Goal: Feedback & Contribution: Submit feedback/report problem

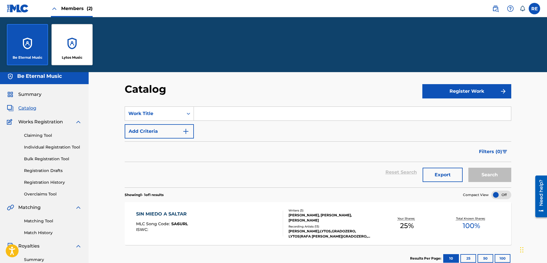
click at [542, 114] on div "Catalog Register Work SearchWithCriteria839cb14c-99f4-4c16-9c2f-1eae7d88ce95 Wo…" at bounding box center [318, 223] width 458 height 310
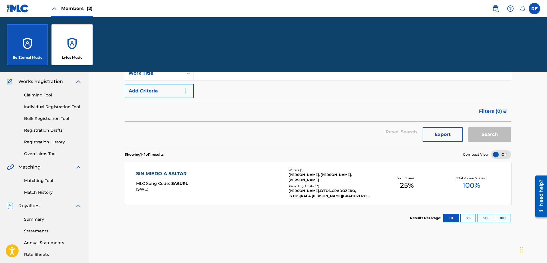
scroll to position [73, 0]
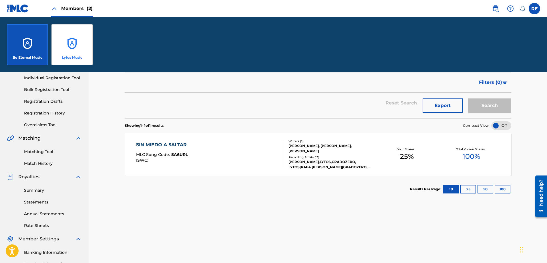
click at [78, 44] on div "Lytos Music" at bounding box center [71, 44] width 41 height 41
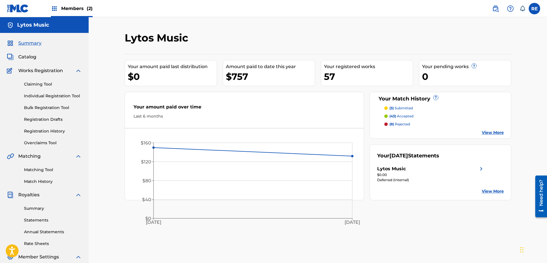
click at [65, 5] on span "Members (2)" at bounding box center [76, 8] width 31 height 7
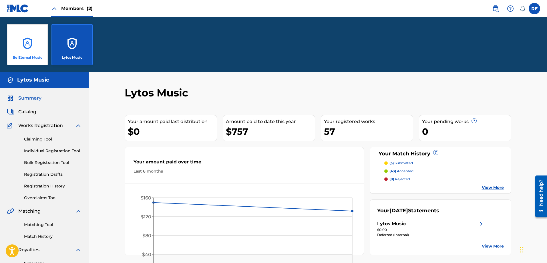
click at [32, 51] on div "Be Eternal Music" at bounding box center [27, 44] width 41 height 41
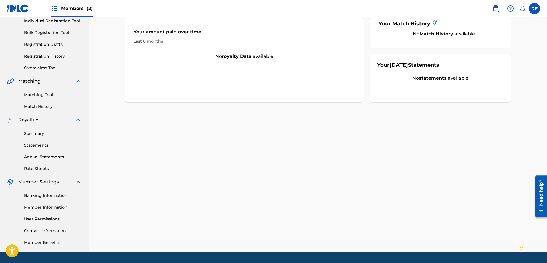
scroll to position [92, 0]
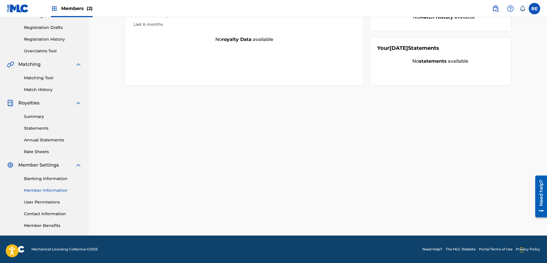
click at [53, 189] on link "Member Information" at bounding box center [53, 190] width 58 height 6
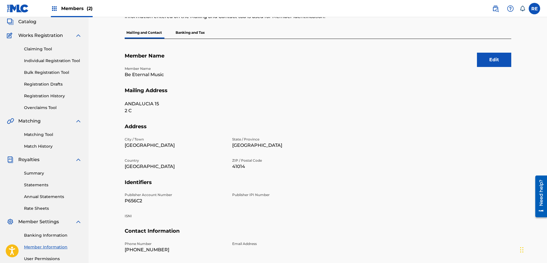
scroll to position [46, 0]
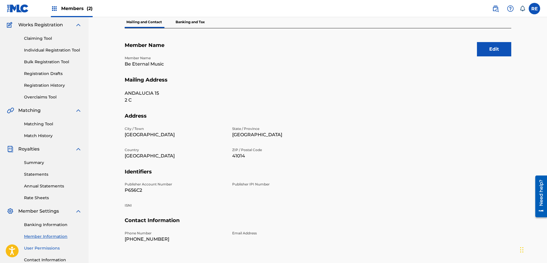
click at [38, 247] on link "User Permissions" at bounding box center [53, 248] width 58 height 6
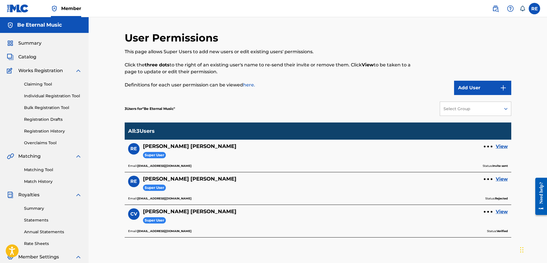
click at [79, 8] on span "Member" at bounding box center [71, 8] width 20 height 7
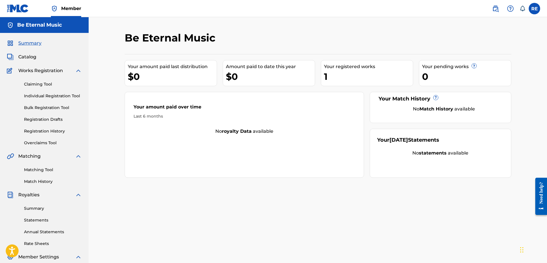
click at [79, 8] on span "Member" at bounding box center [71, 8] width 20 height 7
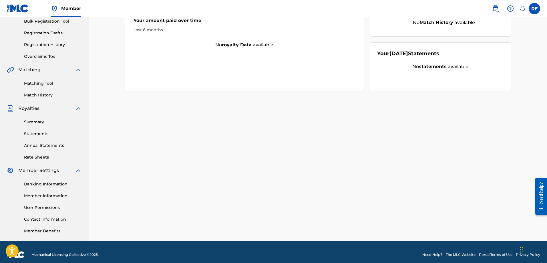
scroll to position [92, 0]
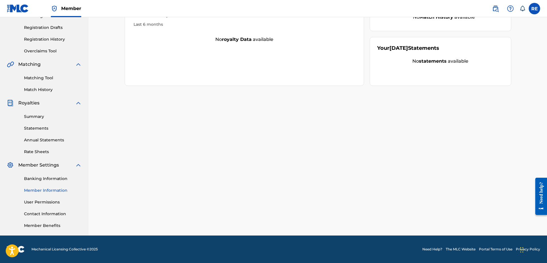
click at [42, 190] on link "Member Information" at bounding box center [53, 190] width 58 height 6
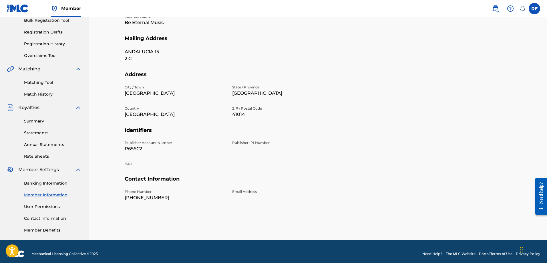
scroll to position [92, 0]
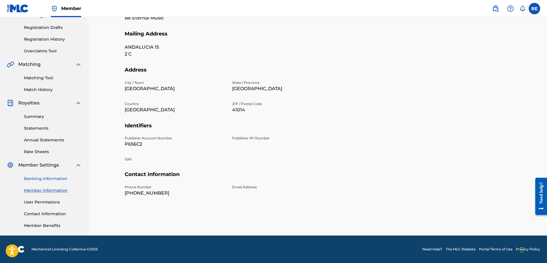
click at [46, 181] on link "Banking Information" at bounding box center [53, 179] width 58 height 6
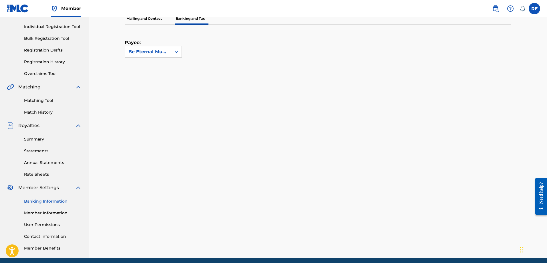
scroll to position [73, 0]
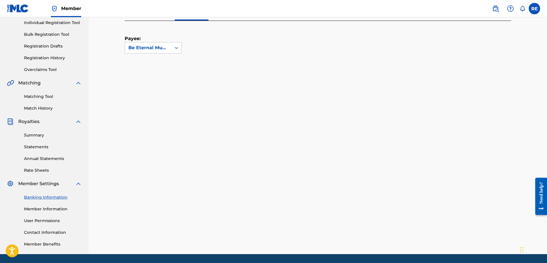
click at [28, 217] on div "Banking Information Member Information User Permissions Contact Information Mem…" at bounding box center [44, 217] width 75 height 60
click at [27, 218] on link "User Permissions" at bounding box center [53, 221] width 58 height 6
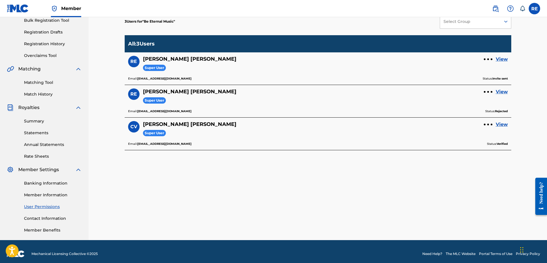
scroll to position [92, 0]
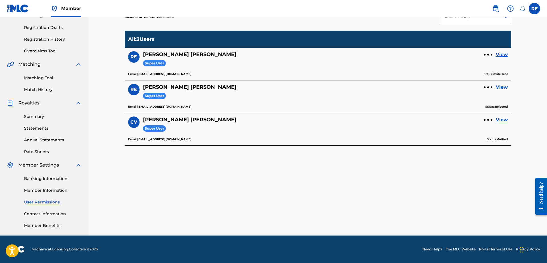
click at [34, 219] on div "Banking Information Member Information User Permissions Contact Information Mem…" at bounding box center [44, 198] width 75 height 60
click at [31, 224] on link "Member Benefits" at bounding box center [53, 226] width 58 height 6
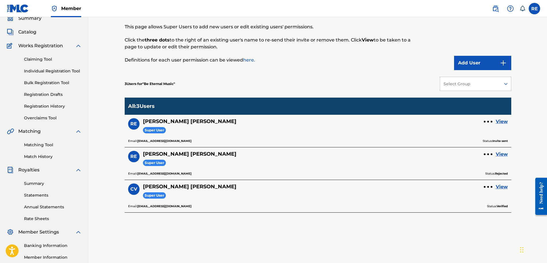
scroll to position [0, 0]
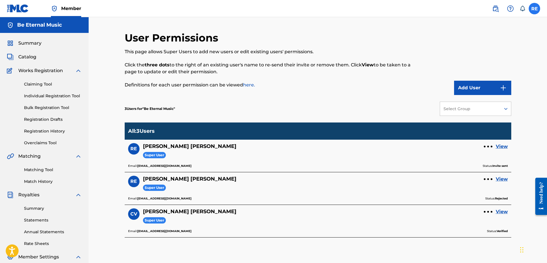
click at [535, 8] on label at bounding box center [534, 8] width 11 height 11
click at [535, 9] on input "RE Rafael Espino Redondo espinoficial@gmail.com Notification Preferences Profil…" at bounding box center [535, 9] width 0 height 0
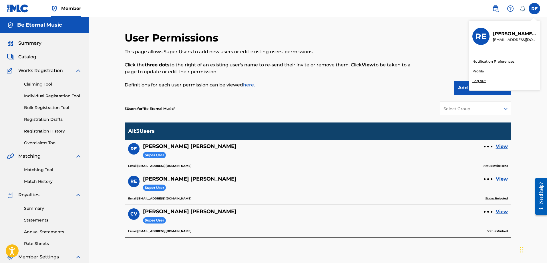
click at [477, 71] on link "Profile" at bounding box center [477, 71] width 11 height 5
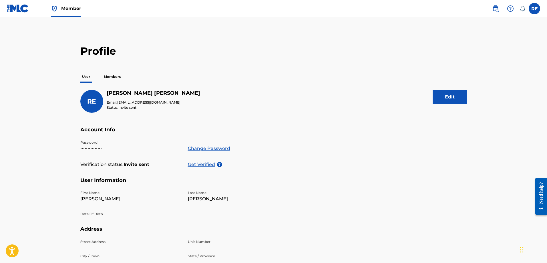
click at [143, 65] on div "Profile User Members RE Rafael Espino Redondo Email: espinoficial@gmail.com Sta…" at bounding box center [273, 181] width 400 height 272
click at [115, 83] on div "User Members" at bounding box center [273, 77] width 387 height 12
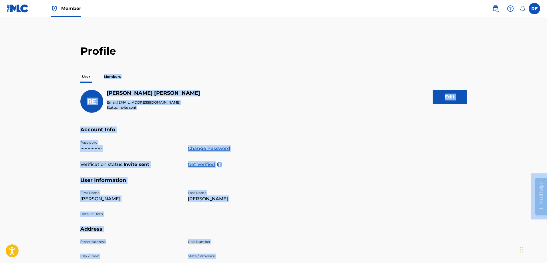
click at [115, 83] on body "Accessibility Screen-Reader Guide, Feedback, and Issue Reporting | New window 0…" at bounding box center [273, 131] width 547 height 263
drag, startPoint x: 115, startPoint y: 83, endPoint x: 118, endPoint y: 79, distance: 4.7
click at [111, 79] on div at bounding box center [111, 79] width 0 height 0
click at [223, 57] on div "Profile User Members RE Rafael Espino Redondo Email: espinoficial@gmail.com Sta…" at bounding box center [273, 181] width 400 height 272
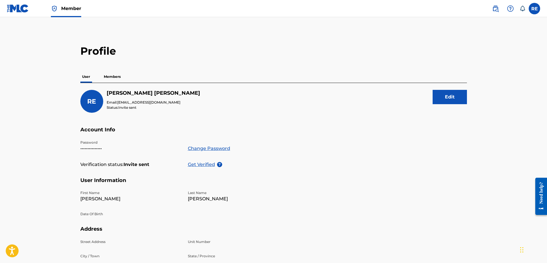
click at [115, 73] on p "Members" at bounding box center [112, 77] width 20 height 12
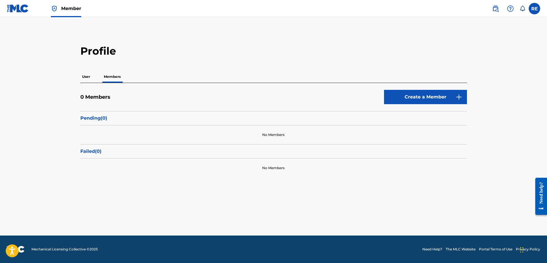
click at [86, 78] on p "User" at bounding box center [85, 77] width 11 height 12
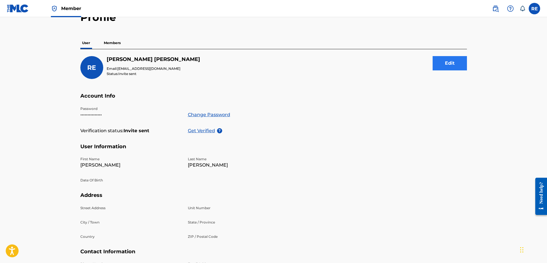
scroll to position [33, 0]
click at [449, 64] on button "Edit" at bounding box center [450, 63] width 34 height 14
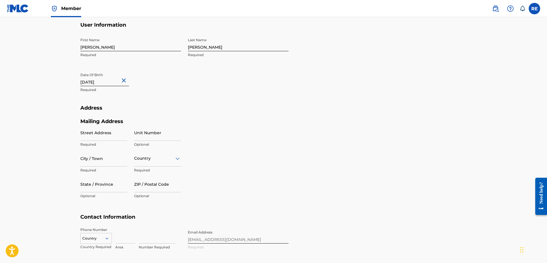
scroll to position [170, 0]
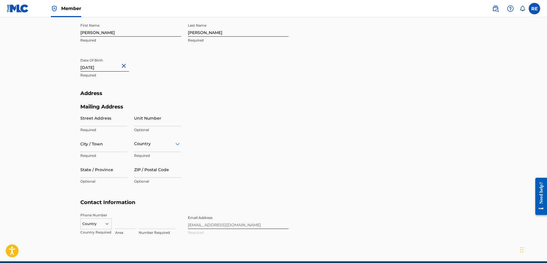
click at [353, 136] on section "Address Mailing Address Street Address Required Unit Number Optional City / Tow…" at bounding box center [273, 144] width 387 height 109
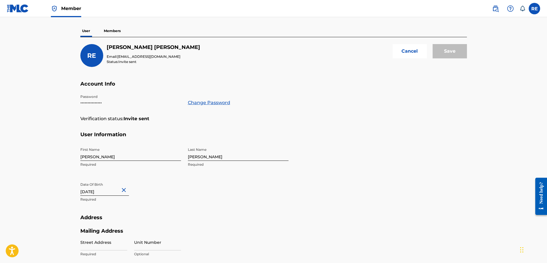
scroll to position [41, 0]
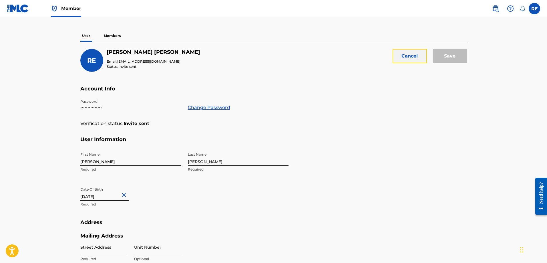
click at [422, 59] on button "Cancel" at bounding box center [410, 56] width 34 height 14
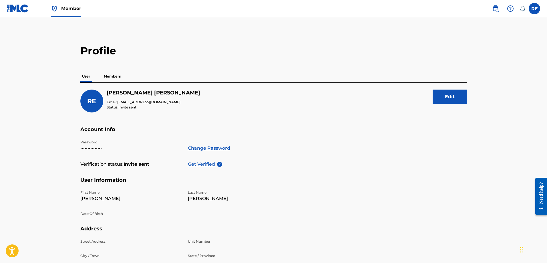
scroll to position [0, 0]
click at [537, 8] on label at bounding box center [534, 8] width 11 height 11
click at [535, 9] on input "RE Rafael Espino Redondo espinoficial@gmail.com Notification Preferences Profil…" at bounding box center [535, 9] width 0 height 0
click at [114, 74] on p "Members" at bounding box center [112, 77] width 20 height 12
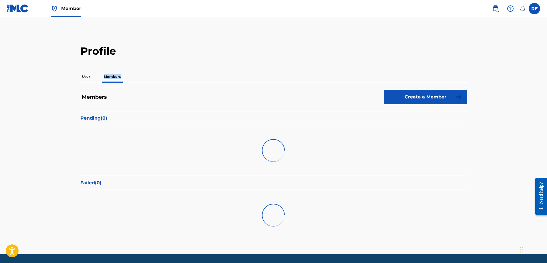
click at [114, 74] on body "Accessibility Screen-Reader Guide, Feedback, and Issue Reporting | New window 0…" at bounding box center [273, 131] width 547 height 263
click at [409, 92] on button "Create a Member" at bounding box center [425, 97] width 83 height 14
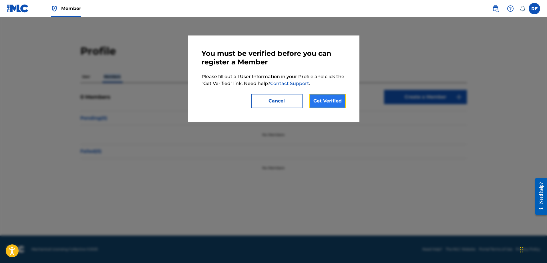
click at [324, 100] on link "Get Verified" at bounding box center [327, 101] width 36 height 14
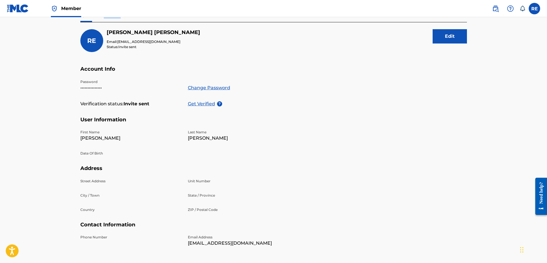
scroll to position [61, 0]
click at [316, 102] on section "Account Info Password ••••••••••••••• Change Password Verification status: Invi…" at bounding box center [273, 90] width 387 height 51
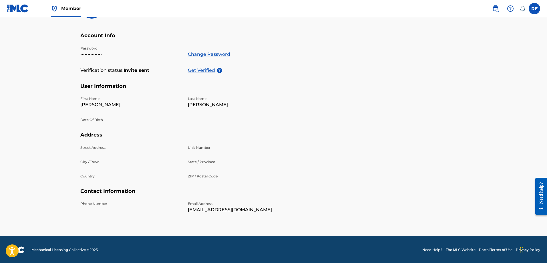
scroll to position [95, 0]
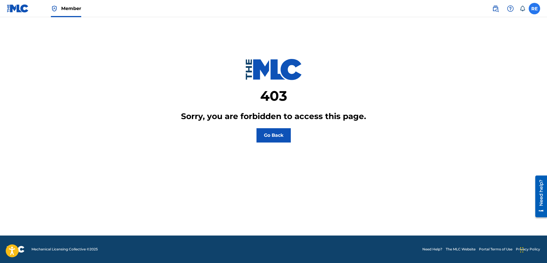
click at [532, 8] on label at bounding box center [534, 8] width 11 height 11
click at [535, 9] on input "RE Rafael Espino Redondo espinoficial@gmail.com Notification Preferences Profil…" at bounding box center [535, 9] width 0 height 0
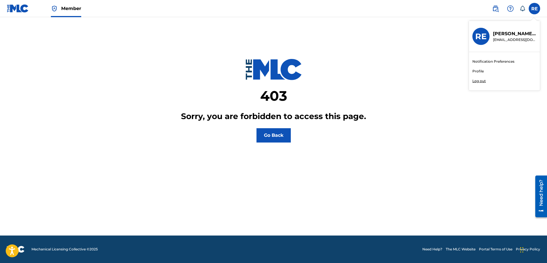
click at [478, 69] on link "Profile" at bounding box center [477, 71] width 11 height 5
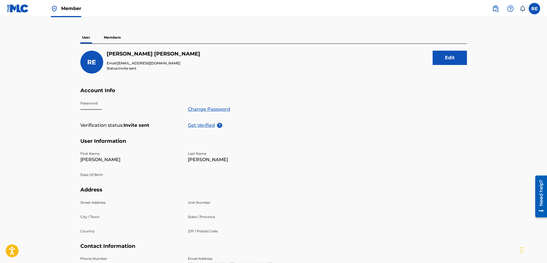
scroll to position [25, 0]
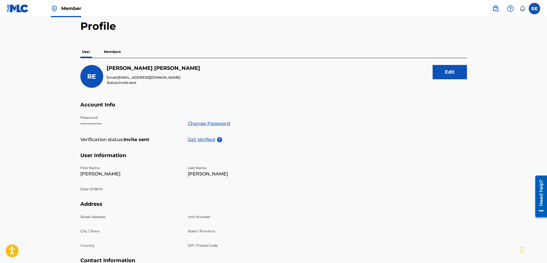
click at [109, 57] on p "Members" at bounding box center [112, 52] width 20 height 12
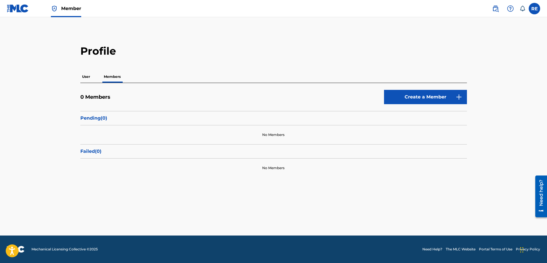
click at [89, 76] on p "User" at bounding box center [85, 77] width 11 height 12
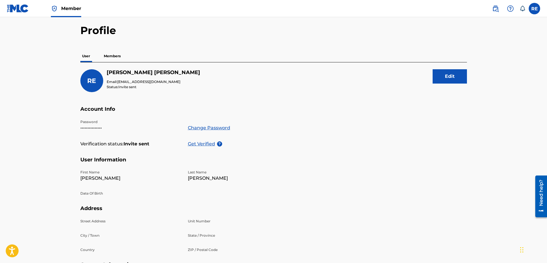
scroll to position [20, 0]
click at [117, 60] on p "Members" at bounding box center [112, 56] width 20 height 12
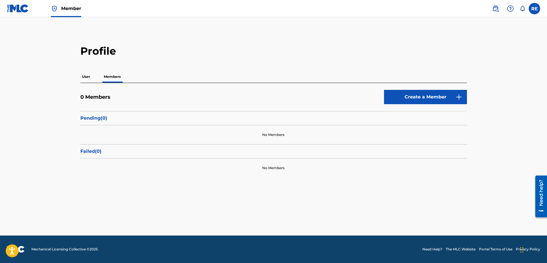
click at [81, 79] on p "User" at bounding box center [85, 77] width 11 height 12
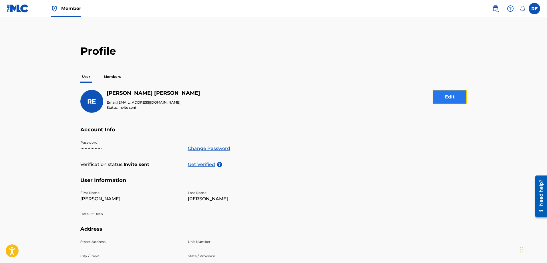
click at [450, 98] on button "Edit" at bounding box center [450, 97] width 34 height 14
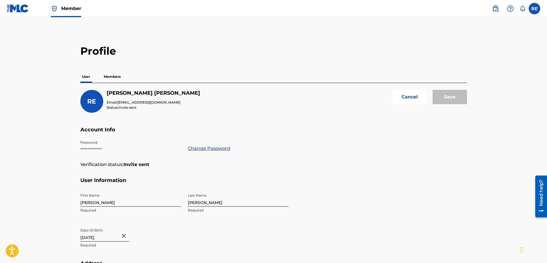
click at [120, 77] on p "Members" at bounding box center [112, 77] width 20 height 12
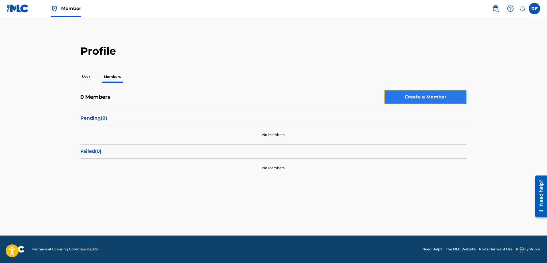
click at [414, 94] on button "Create a Member" at bounding box center [425, 97] width 83 height 14
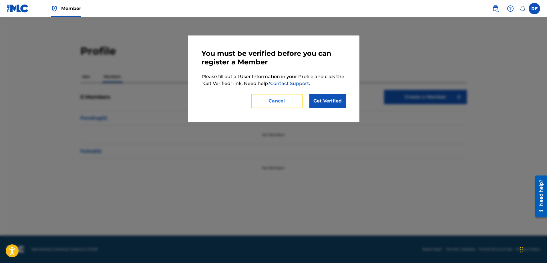
click at [288, 107] on button "Cancel" at bounding box center [276, 101] width 51 height 14
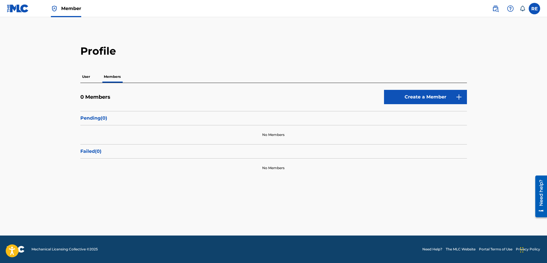
click at [85, 77] on p "User" at bounding box center [85, 77] width 11 height 12
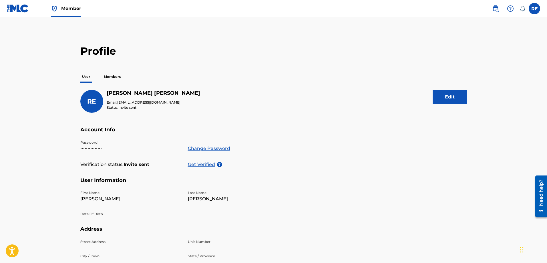
click at [110, 74] on p "Members" at bounding box center [112, 77] width 20 height 12
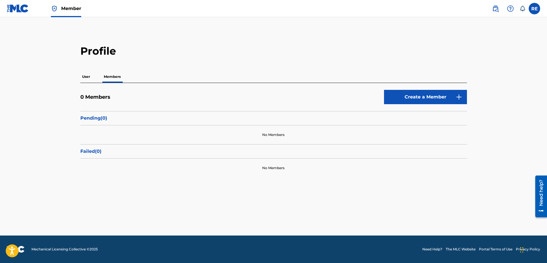
click at [86, 74] on p "User" at bounding box center [85, 77] width 11 height 12
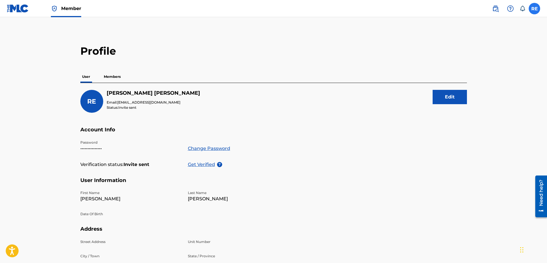
click at [531, 6] on label at bounding box center [534, 8] width 11 height 11
click at [535, 9] on input "RE Rafael Espino Redondo espinoficial@gmail.com Notification Preferences Profil…" at bounding box center [535, 9] width 0 height 0
click at [164, 45] on h2 "Profile" at bounding box center [273, 51] width 387 height 13
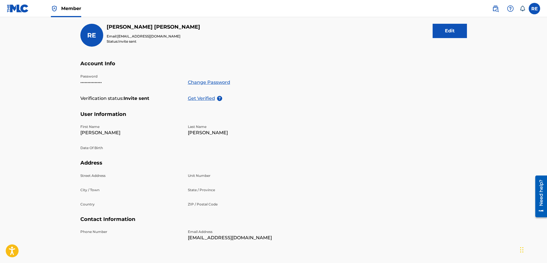
scroll to position [58, 0]
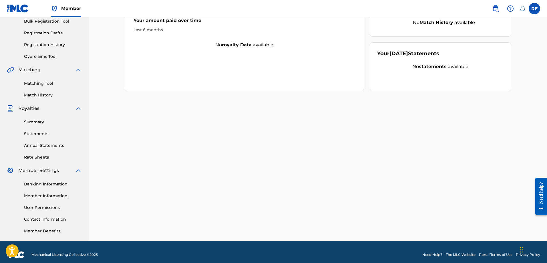
scroll to position [92, 0]
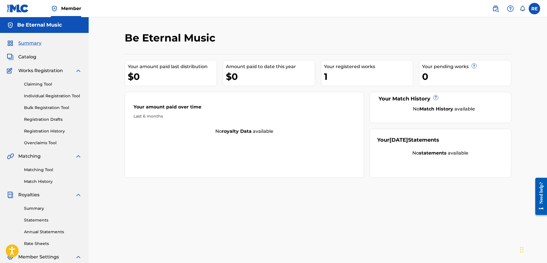
click at [65, 11] on span "Member" at bounding box center [71, 8] width 20 height 7
click at [15, 252] on icon "Open accessiBe: accessibility options, statement and help" at bounding box center [12, 250] width 7 height 9
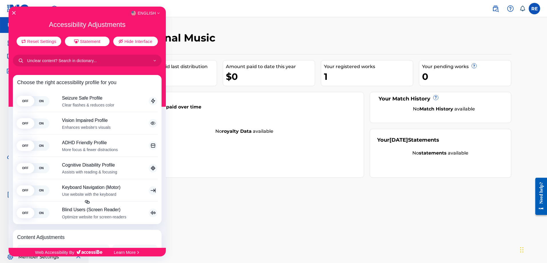
click at [221, 221] on div at bounding box center [273, 131] width 547 height 263
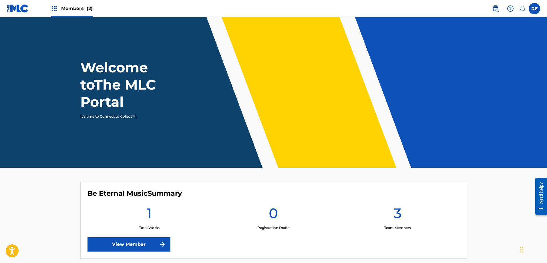
click at [70, 13] on div "Members (2)" at bounding box center [72, 8] width 42 height 17
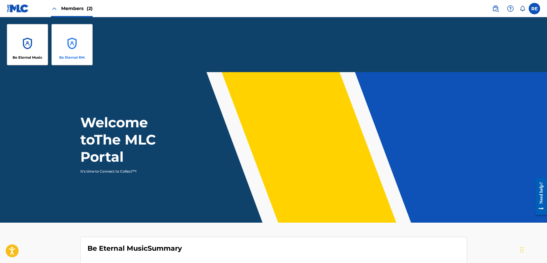
click at [63, 41] on div "Be Eternal RM." at bounding box center [71, 44] width 41 height 41
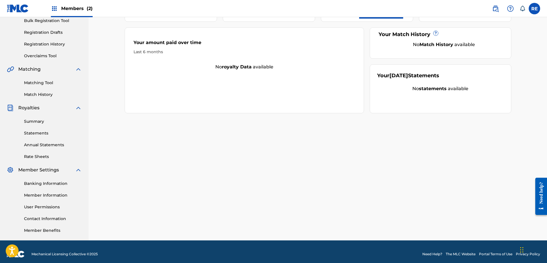
scroll to position [92, 0]
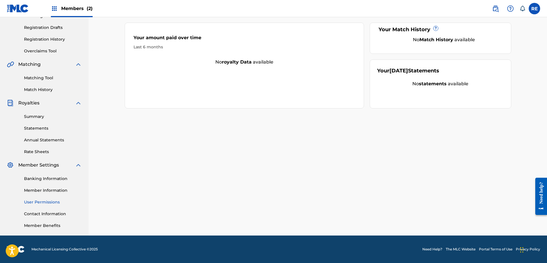
click at [29, 201] on link "User Permissions" at bounding box center [53, 202] width 58 height 6
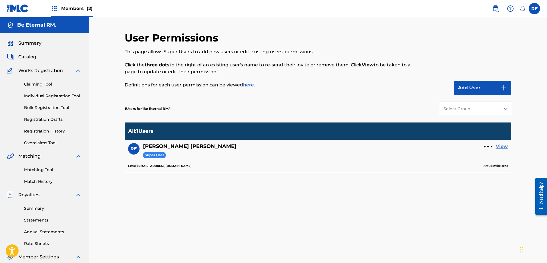
click at [505, 148] on link "View" at bounding box center [502, 146] width 12 height 7
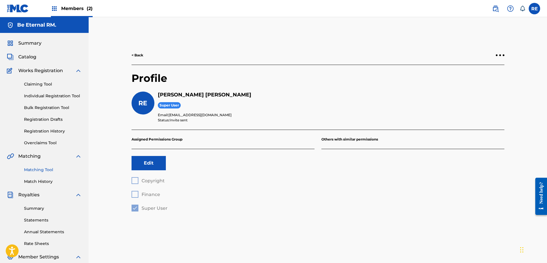
scroll to position [92, 0]
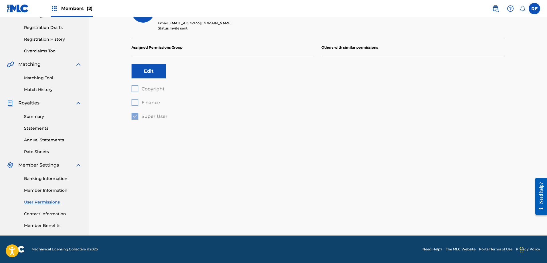
click at [29, 186] on div "Banking Information Member Information User Permissions Contact Information Mem…" at bounding box center [44, 198] width 75 height 60
click at [31, 192] on link "Member Information" at bounding box center [53, 190] width 58 height 6
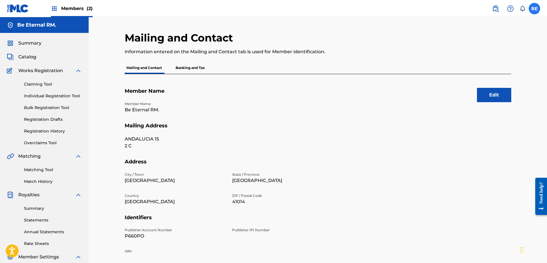
click at [532, 8] on label at bounding box center [534, 8] width 11 height 11
click at [535, 9] on input "RE Rafael Espino Redondo espinoficial@gmail.com Notification Preferences Profil…" at bounding box center [535, 9] width 0 height 0
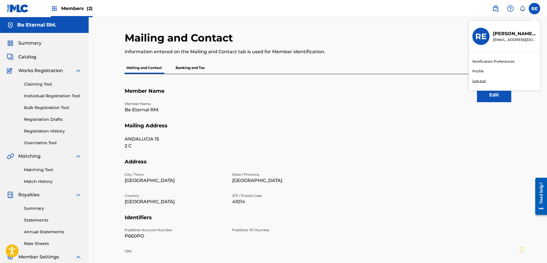
click at [474, 72] on link "Profile" at bounding box center [477, 71] width 11 height 5
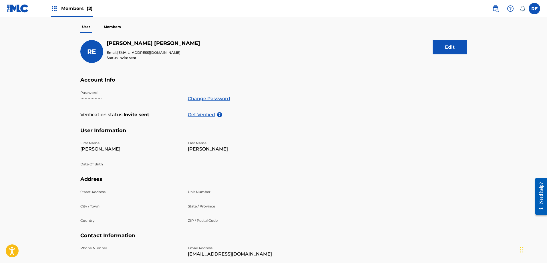
scroll to position [34, 0]
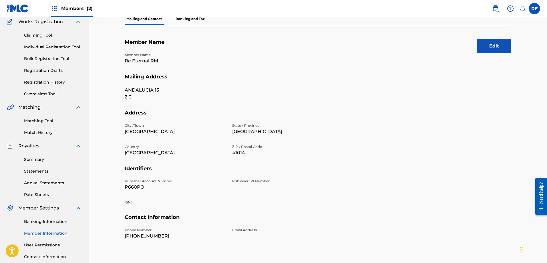
scroll to position [66, 0]
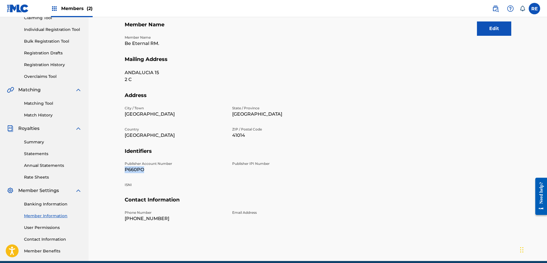
drag, startPoint x: 149, startPoint y: 172, endPoint x: 122, endPoint y: 166, distance: 27.8
click at [122, 166] on div "Mailing and Contact Information entered on the Mailing and Contact tab is used …" at bounding box center [318, 113] width 400 height 296
click at [199, 113] on p "SEVILLA" at bounding box center [175, 114] width 101 height 7
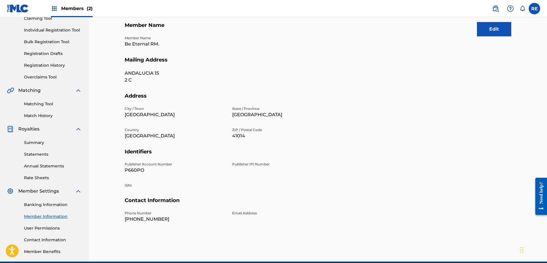
scroll to position [70, 0]
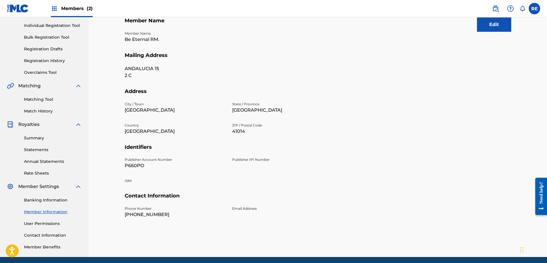
click at [76, 11] on span "Members (2)" at bounding box center [76, 8] width 31 height 7
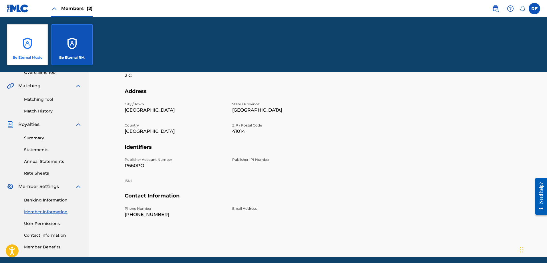
click at [29, 37] on div "Be Eternal Music" at bounding box center [27, 44] width 41 height 41
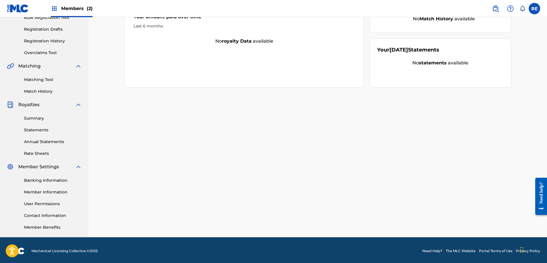
scroll to position [92, 0]
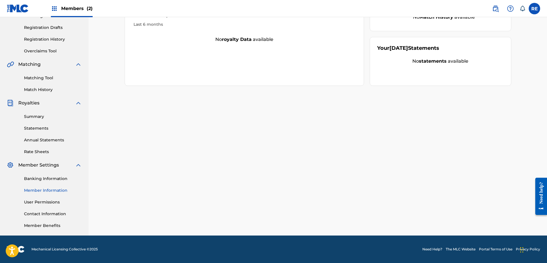
click at [46, 190] on link "Member Information" at bounding box center [53, 190] width 58 height 6
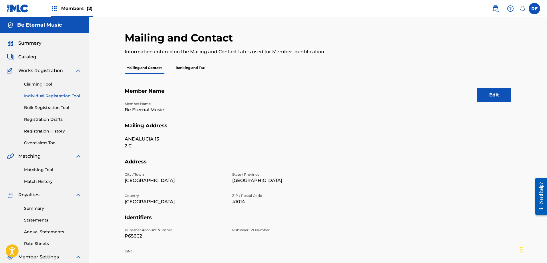
scroll to position [92, 0]
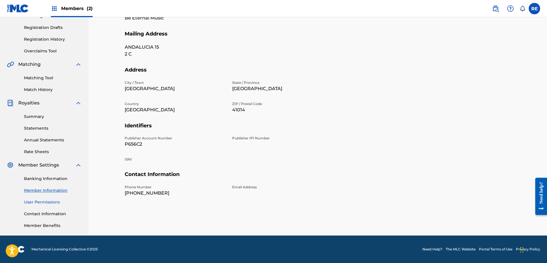
click at [54, 202] on link "User Permissions" at bounding box center [53, 202] width 58 height 6
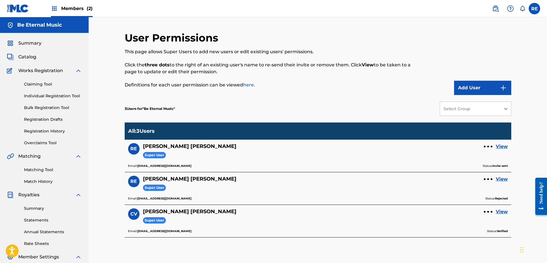
click at [73, 10] on span "Members (2)" at bounding box center [76, 8] width 31 height 7
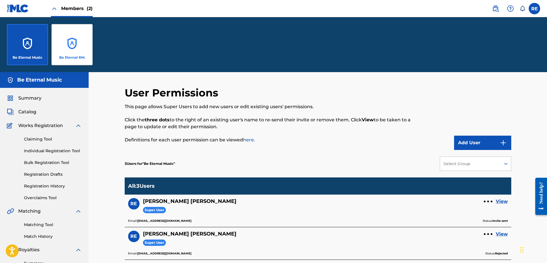
click at [86, 41] on div "Be Eternal RM." at bounding box center [71, 44] width 41 height 41
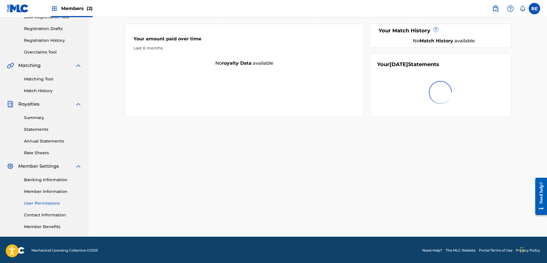
scroll to position [92, 0]
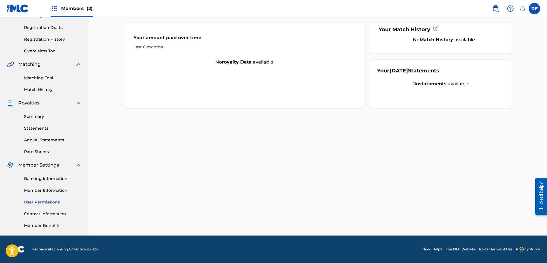
click at [41, 199] on link "User Permissions" at bounding box center [53, 202] width 58 height 6
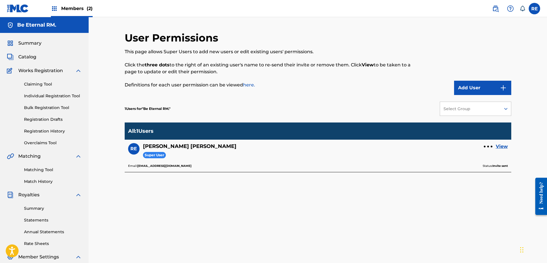
click at [73, 5] on span "Members (2)" at bounding box center [76, 8] width 31 height 7
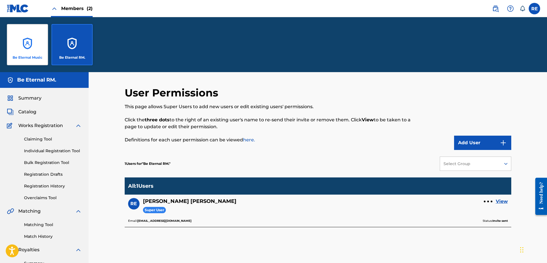
click at [34, 48] on div "Be Eternal Music" at bounding box center [27, 44] width 41 height 41
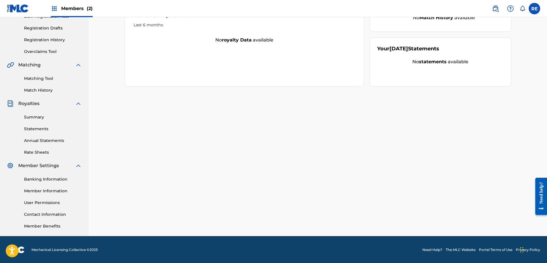
scroll to position [92, 0]
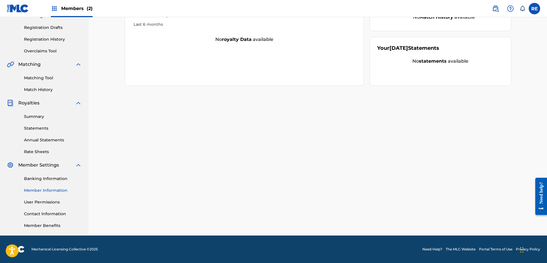
click at [54, 187] on link "Member Information" at bounding box center [53, 190] width 58 height 6
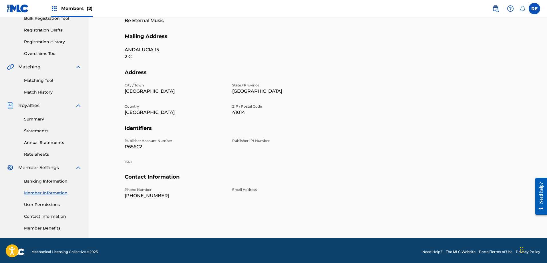
scroll to position [92, 0]
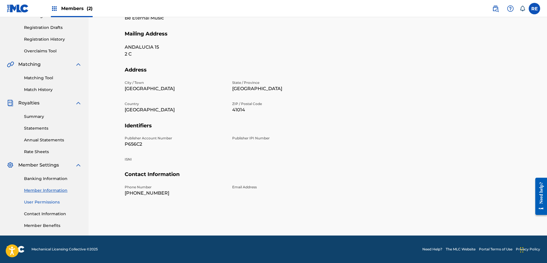
click at [53, 204] on link "User Permissions" at bounding box center [53, 202] width 58 height 6
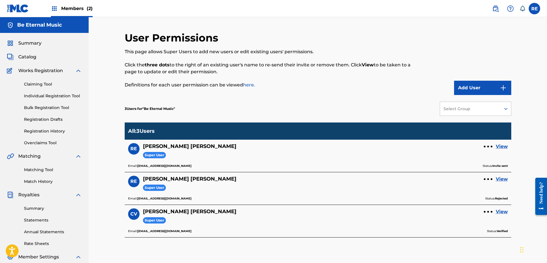
click at [36, 36] on div "Summary Catalog Works Registration Claiming Tool Individual Registration Tool B…" at bounding box center [44, 180] width 89 height 294
click at [31, 40] on span "Summary" at bounding box center [29, 43] width 23 height 7
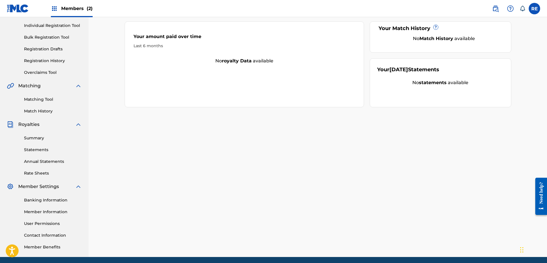
scroll to position [92, 0]
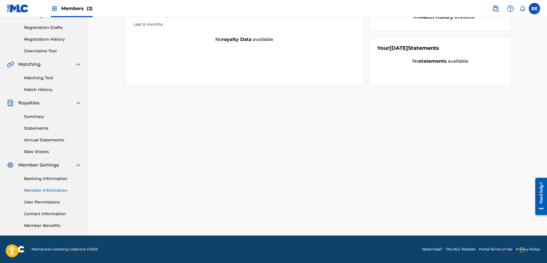
click at [55, 192] on link "Member Information" at bounding box center [53, 190] width 58 height 6
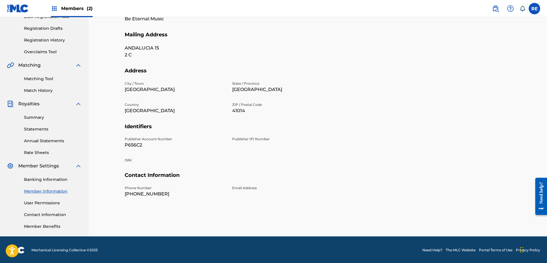
scroll to position [92, 0]
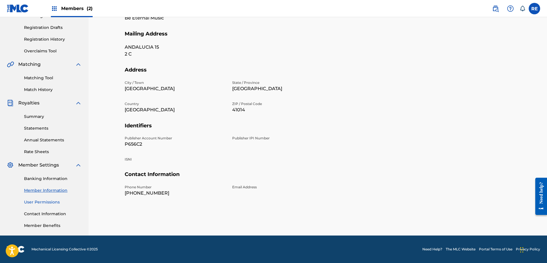
click at [53, 203] on link "User Permissions" at bounding box center [53, 202] width 58 height 6
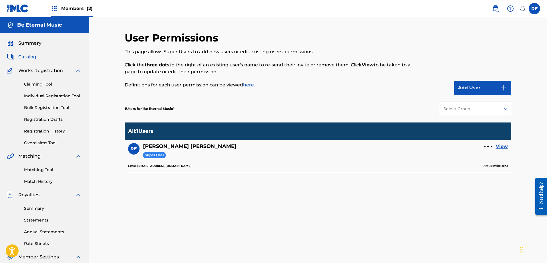
click at [35, 59] on span "Catalog" at bounding box center [27, 56] width 18 height 7
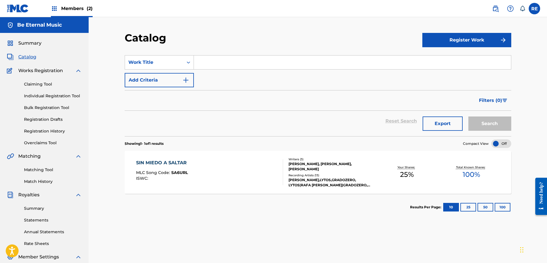
click at [447, 164] on div "Total Known Shares: 100 %" at bounding box center [471, 172] width 64 height 17
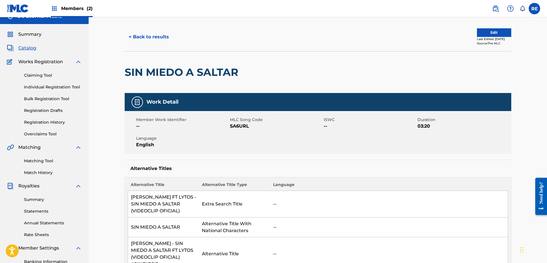
scroll to position [3, 0]
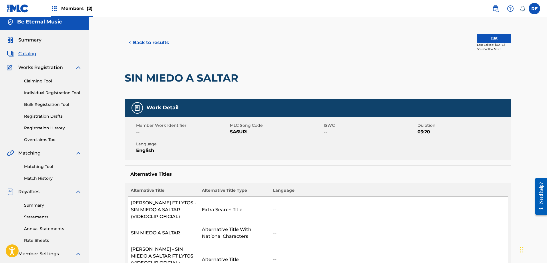
click at [28, 49] on div "Summary Catalog Works Registration Claiming Tool Individual Registration Tool B…" at bounding box center [44, 177] width 89 height 294
click at [25, 52] on span "Catalog" at bounding box center [27, 53] width 18 height 7
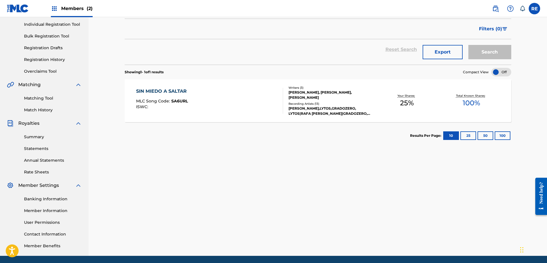
scroll to position [87, 0]
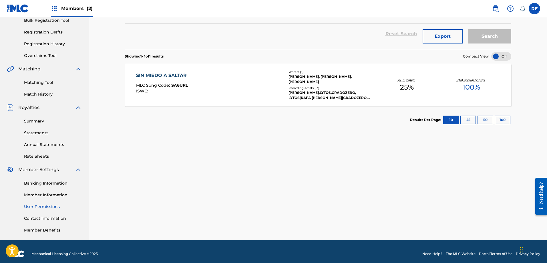
click at [46, 206] on link "User Permissions" at bounding box center [53, 207] width 58 height 6
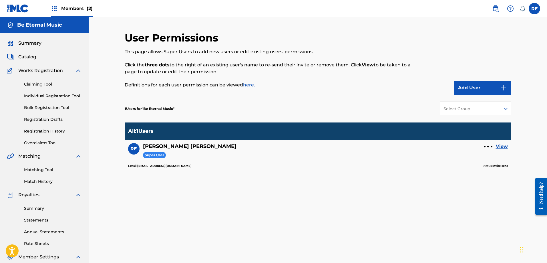
click at [497, 150] on div "RE Rafael Espino Redondo Super User View" at bounding box center [318, 153] width 380 height 20
click at [499, 148] on link "View" at bounding box center [502, 146] width 12 height 7
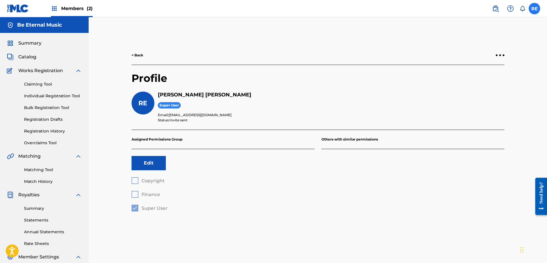
click at [535, 5] on label at bounding box center [534, 8] width 11 height 11
click at [535, 9] on input "RE Rafael Espino Redondo espinoficial@gmail.com Notification Preferences Profil…" at bounding box center [535, 9] width 0 height 0
click at [475, 70] on link "Profile" at bounding box center [477, 71] width 11 height 5
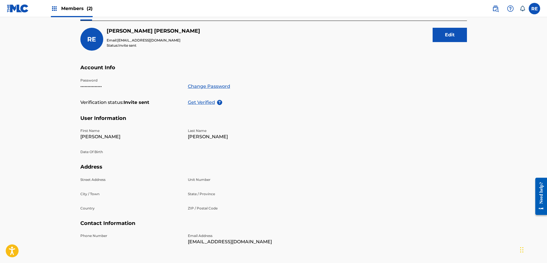
scroll to position [82, 0]
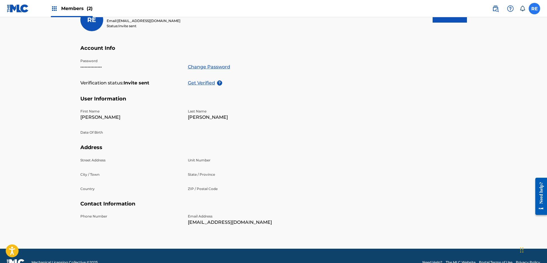
click at [531, 11] on label at bounding box center [534, 8] width 11 height 11
click at [535, 9] on input "RE Rafael Espino Redondo espinoficial@gmail.com Notification Preferences Profil…" at bounding box center [535, 9] width 0 height 0
click at [500, 60] on link "Notification Preferences" at bounding box center [493, 61] width 42 height 5
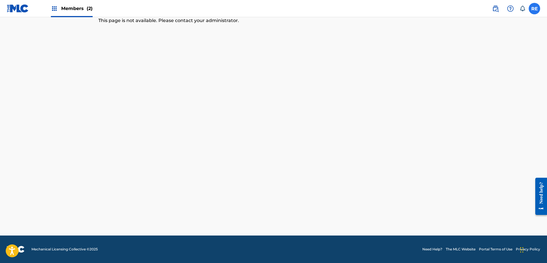
click at [538, 9] on label at bounding box center [534, 8] width 11 height 11
click at [535, 9] on input "RE Rafael Espino Redondo espinoficial@gmail.com Notification Preferences Profil…" at bounding box center [535, 9] width 0 height 0
click at [477, 69] on link "Profile" at bounding box center [477, 71] width 11 height 5
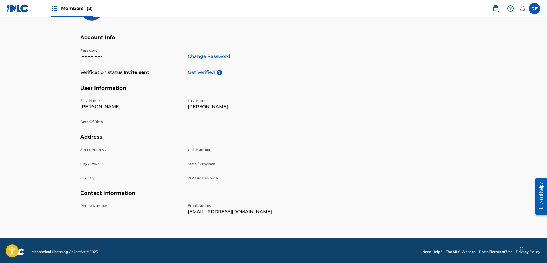
scroll to position [92, 0]
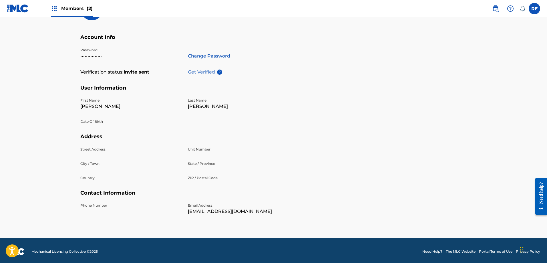
click at [201, 73] on p "Get Verified" at bounding box center [202, 72] width 29 height 7
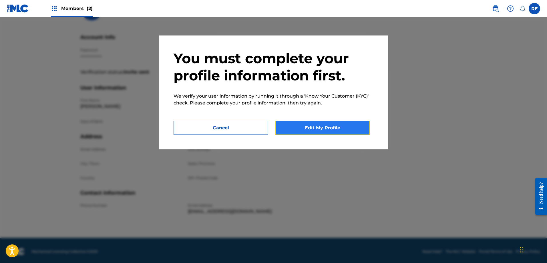
click at [308, 128] on button "Edit My Profile" at bounding box center [322, 128] width 95 height 14
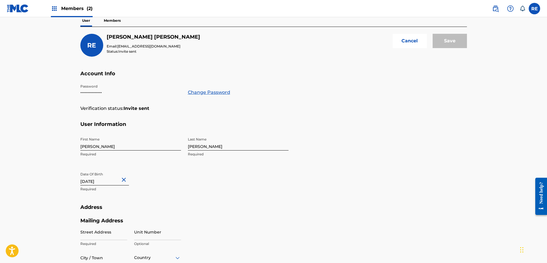
scroll to position [0, 0]
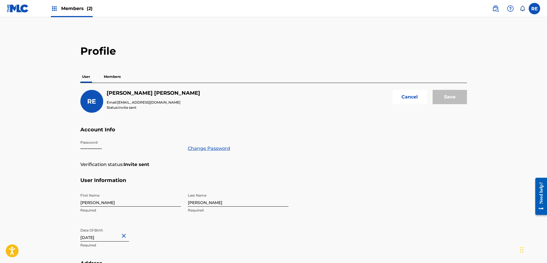
click at [55, 7] on img at bounding box center [54, 8] width 7 height 7
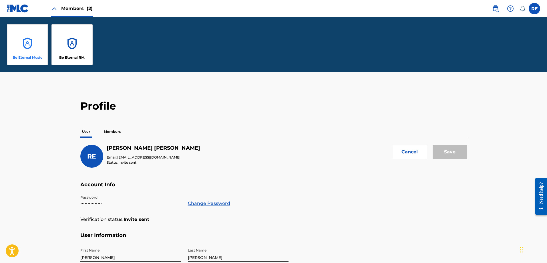
click at [34, 55] on div "Be Eternal Music" at bounding box center [27, 44] width 41 height 41
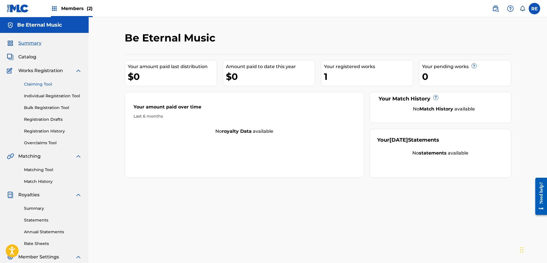
click at [41, 86] on link "Claiming Tool" at bounding box center [53, 84] width 58 height 6
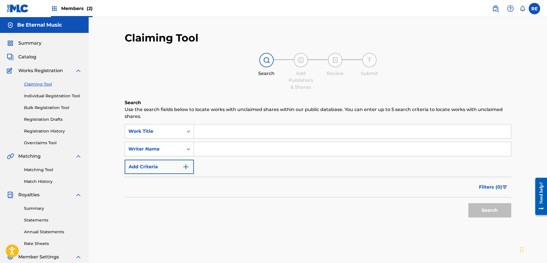
click at [214, 135] on input "Search Form" at bounding box center [352, 131] width 317 height 14
click at [212, 147] on input "Search Form" at bounding box center [352, 149] width 317 height 14
type input "r"
type input "Rafael Espino Redondo"
click at [468, 203] on button "Search" at bounding box center [489, 210] width 43 height 14
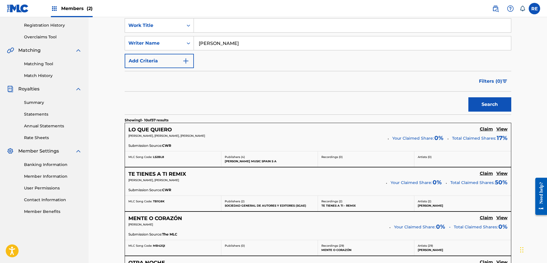
scroll to position [131, 0]
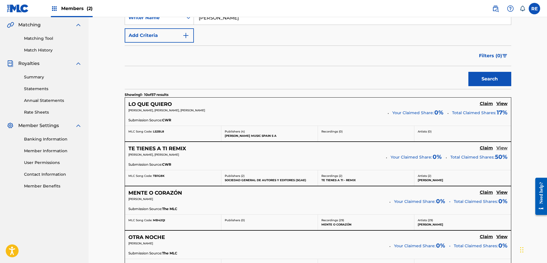
click at [506, 150] on h5 "View" at bounding box center [501, 147] width 11 height 5
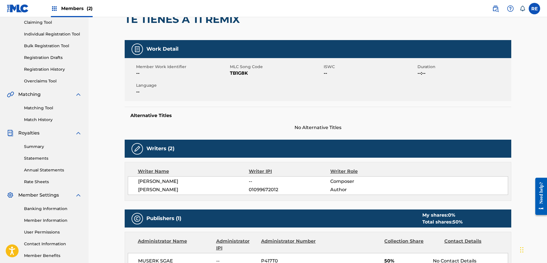
scroll to position [31, 0]
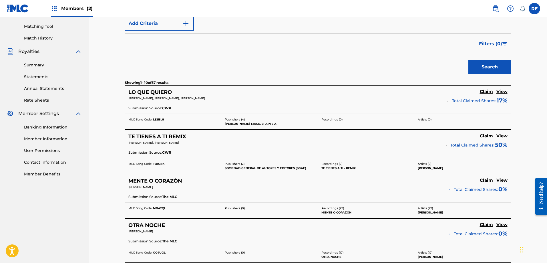
scroll to position [150, 0]
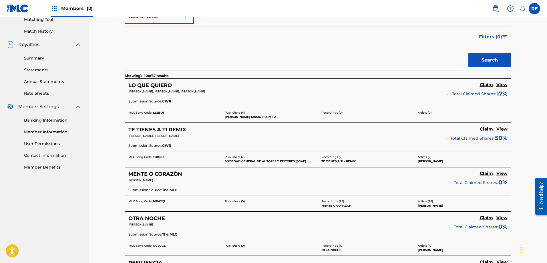
click at [38, 135] on div "Banking Information Member Information User Permissions Contact Information Mem…" at bounding box center [44, 140] width 75 height 60
click at [42, 133] on link "Member Information" at bounding box center [53, 132] width 58 height 6
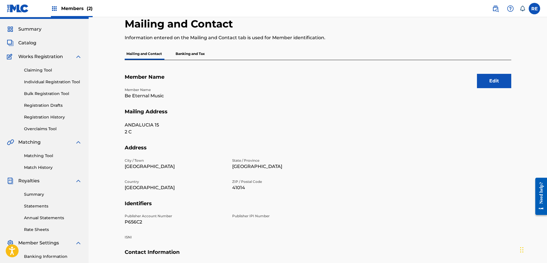
scroll to position [75, 0]
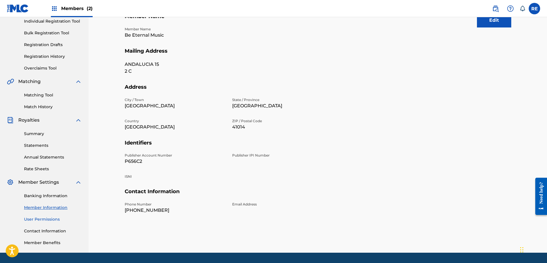
click at [43, 219] on link "User Permissions" at bounding box center [53, 219] width 58 height 6
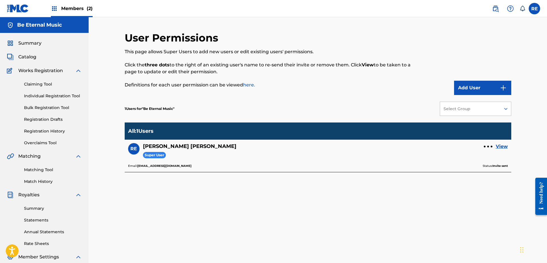
click at [81, 7] on span "Members (2)" at bounding box center [76, 8] width 31 height 7
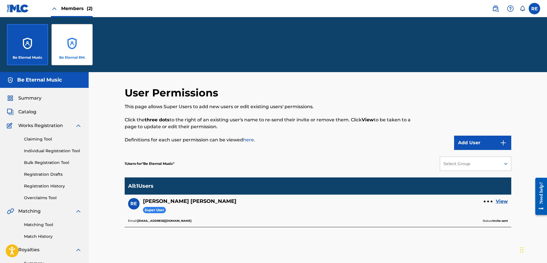
click at [81, 47] on div "Be Eternal RM." at bounding box center [71, 44] width 41 height 41
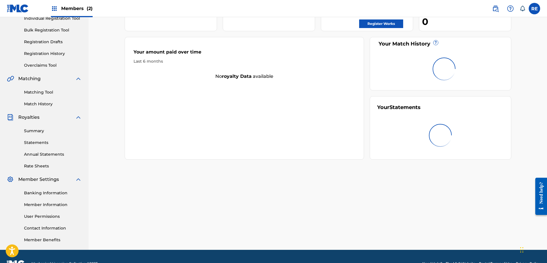
scroll to position [92, 0]
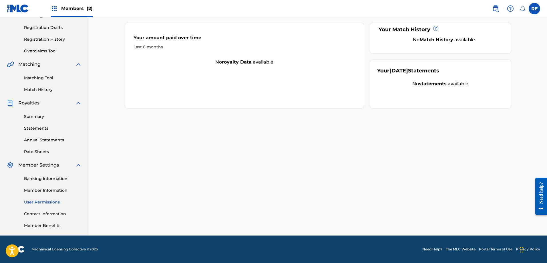
click at [58, 202] on link "User Permissions" at bounding box center [53, 202] width 58 height 6
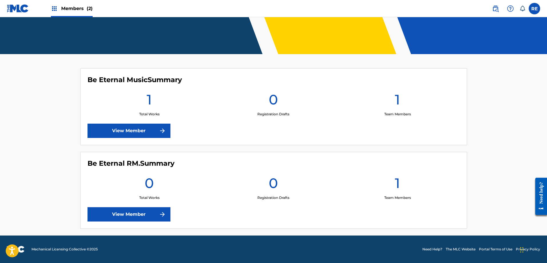
click at [73, 9] on span "Members (2)" at bounding box center [76, 8] width 31 height 7
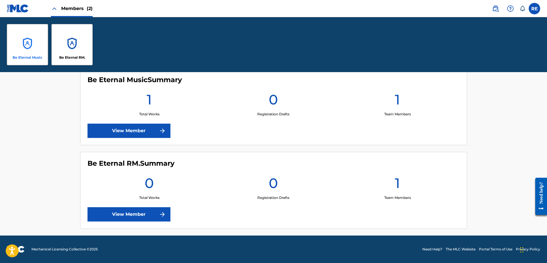
click at [37, 43] on div "Be Eternal Music" at bounding box center [27, 44] width 41 height 41
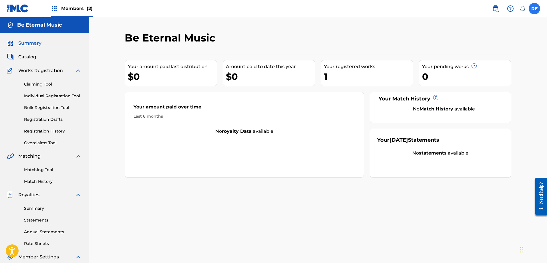
click at [533, 9] on label at bounding box center [534, 8] width 11 height 11
click at [535, 9] on input "RE Rafael Espino Redondo espinoficial@gmail.com Notification Preferences Profil…" at bounding box center [535, 9] width 0 height 0
click at [476, 73] on link "Profile" at bounding box center [477, 71] width 11 height 5
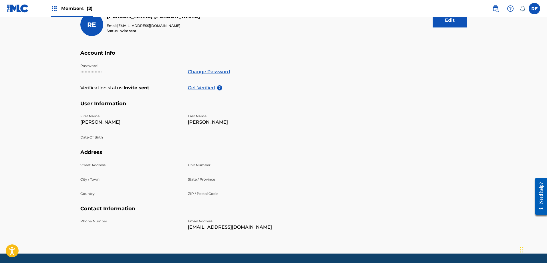
scroll to position [81, 0]
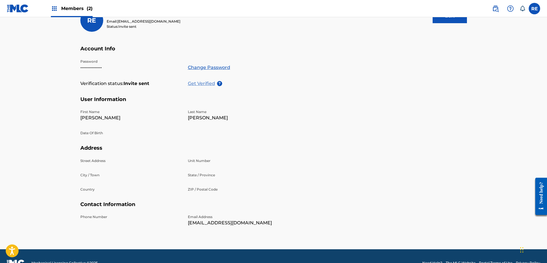
click at [202, 84] on p "Get Verified" at bounding box center [202, 83] width 29 height 7
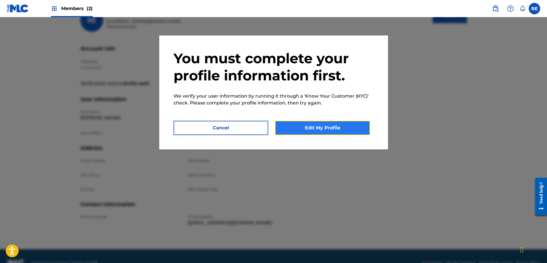
click at [305, 130] on button "Edit My Profile" at bounding box center [322, 128] width 95 height 14
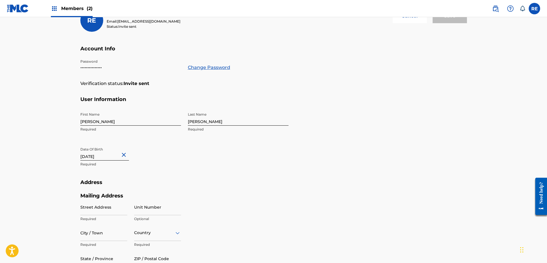
select select "8"
select select "2012"
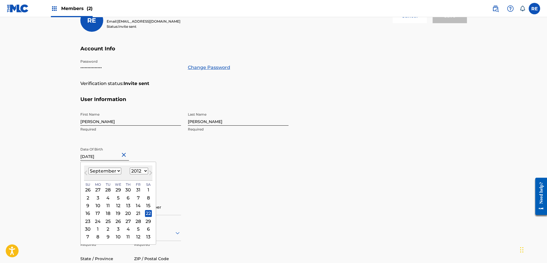
click at [112, 155] on input "September 22 2012" at bounding box center [104, 152] width 49 height 16
click at [116, 171] on select "January February March April May June July August September October November De…" at bounding box center [104, 171] width 33 height 7
select select "5"
click at [88, 168] on select "January February March April May June July August September October November De…" at bounding box center [104, 171] width 33 height 7
click at [134, 171] on select "1899 1900 1901 1902 1903 1904 1905 1906 1907 1908 1909 1910 1911 1912 1913 1914…" at bounding box center [139, 171] width 18 height 7
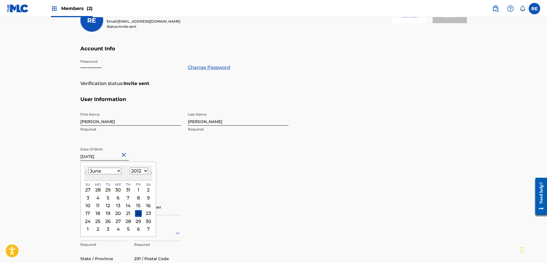
select select "1993"
click at [130, 168] on select "1899 1900 1901 1902 1903 1904 1905 1906 1907 1908 1909 1910 1911 1912 1913 1914…" at bounding box center [139, 171] width 18 height 7
click at [106, 199] on div "8" at bounding box center [108, 197] width 7 height 7
type input "June 8 1993"
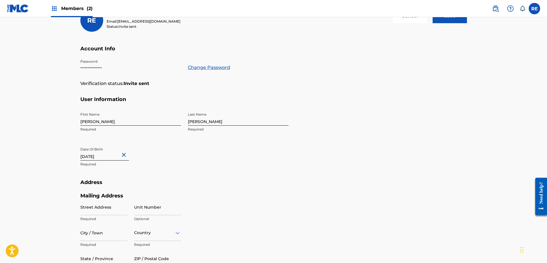
click at [332, 168] on section "User Information First Name Rafael Required Last Name Espino Redondo Required D…" at bounding box center [273, 137] width 387 height 83
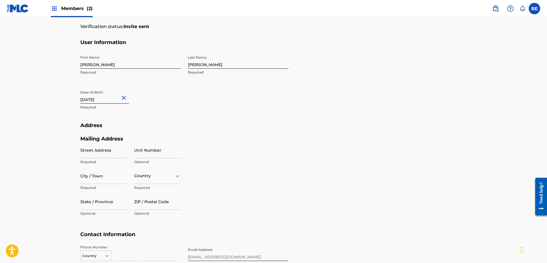
scroll to position [138, 0]
click at [98, 153] on input "Street Address" at bounding box center [103, 150] width 47 height 16
click at [123, 153] on input "Street Address" at bounding box center [103, 150] width 47 height 16
click at [120, 153] on input "Street Address" at bounding box center [103, 150] width 47 height 16
type input "Calle Andalucía, 15, 2ºC"
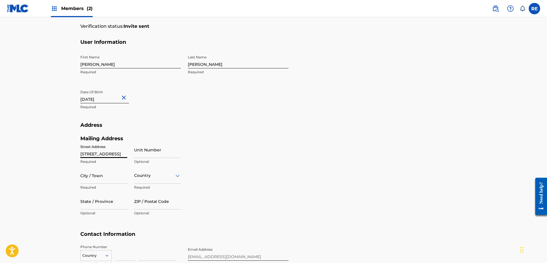
type input "Sevilla"
type input "España"
type input "SEVILLA"
type input "41014"
type input "626"
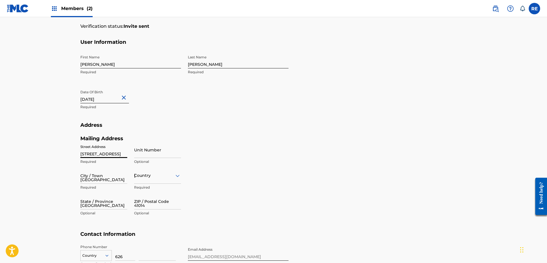
type input "168890"
type input "Calle Andalucía, 15"
click at [139, 155] on input "Unit Number" at bounding box center [157, 150] width 47 height 16
type input "2C"
click at [108, 155] on input "Calle Andalucía, 15" at bounding box center [103, 150] width 47 height 16
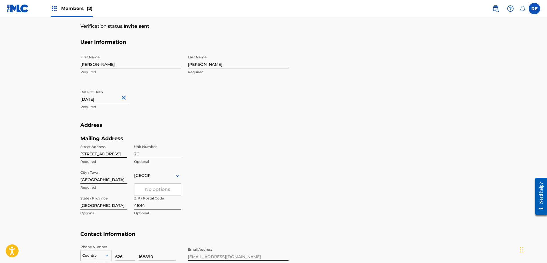
type input "Calle Andalucia, 15"
click at [162, 176] on div "España" at bounding box center [157, 175] width 47 height 7
drag, startPoint x: 106, startPoint y: 205, endPoint x: 47, endPoint y: 209, distance: 58.5
click at [47, 209] on main "Profile User Members RE Rafael Espino Redondo Email: espinoficial@gmail.com Sta…" at bounding box center [273, 86] width 547 height 414
type input "Sevilla"
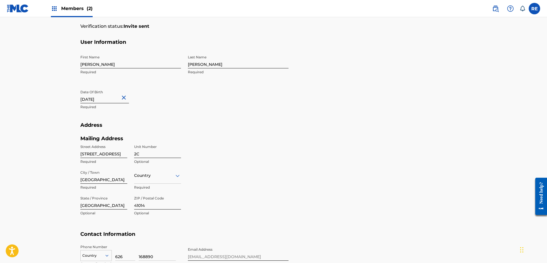
click at [363, 166] on section "Address Mailing Address Street Address Calle Andalucia, 15 Required Unit Number…" at bounding box center [273, 176] width 387 height 109
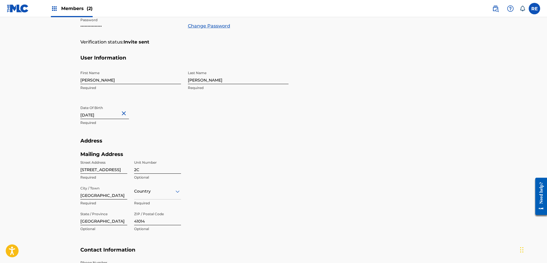
scroll to position [95, 0]
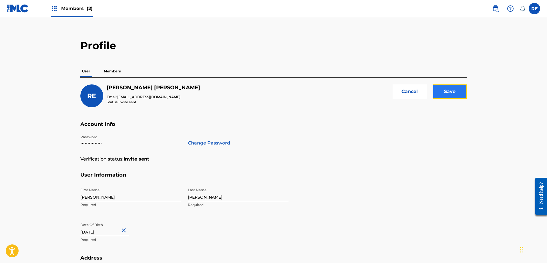
click at [462, 94] on input "Save" at bounding box center [450, 91] width 34 height 14
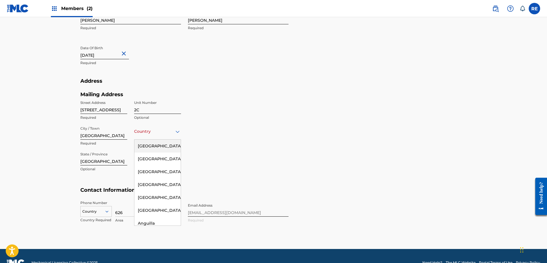
click at [164, 136] on div "Country" at bounding box center [157, 131] width 47 height 16
click at [160, 109] on div "Spain" at bounding box center [157, 102] width 46 height 13
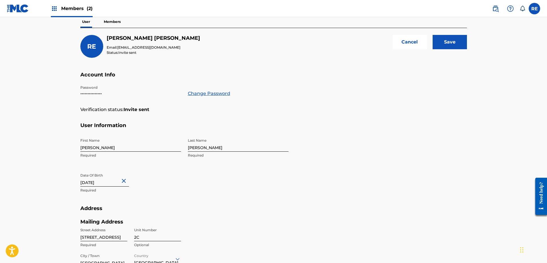
scroll to position [54, 0]
click at [457, 43] on input "Save" at bounding box center [450, 42] width 34 height 14
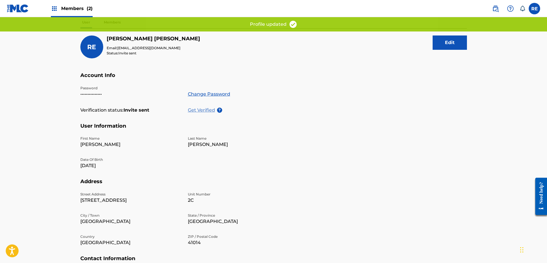
click at [192, 109] on p "Get Verified" at bounding box center [202, 110] width 29 height 7
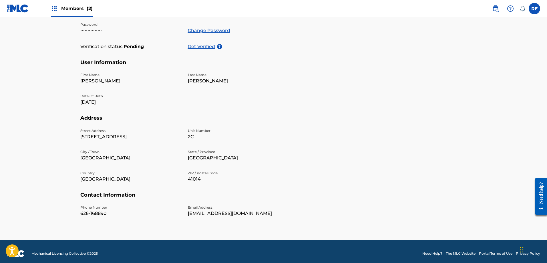
scroll to position [122, 0]
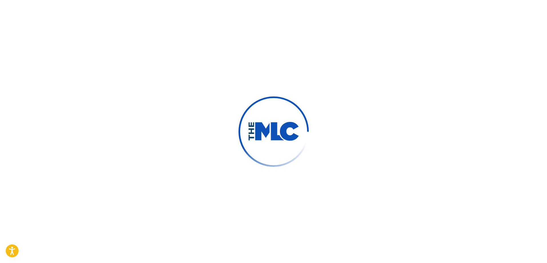
type input "[PERSON_NAME]"
type input "[EMAIL_ADDRESS][DOMAIN_NAME]"
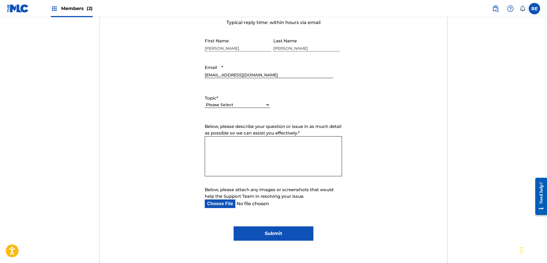
scroll to position [225, 0]
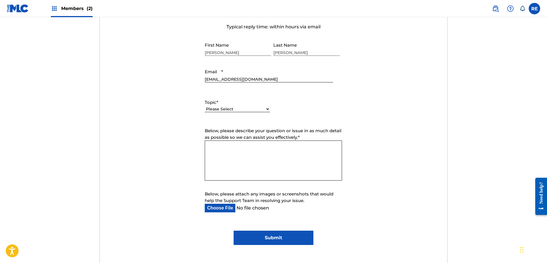
click at [259, 111] on select "Please Select I need help with my account I need help with managing my catalog …" at bounding box center [237, 109] width 65 height 6
select select "I need help with my account"
click at [205, 106] on select "Please Select I need help with my account I need help with managing my catalog …" at bounding box center [237, 109] width 65 height 6
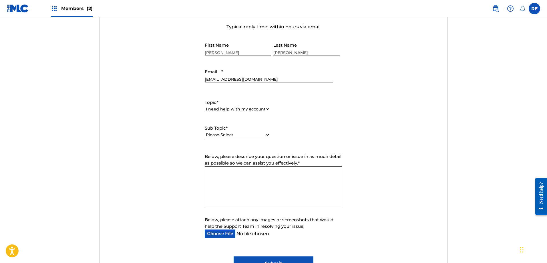
click at [236, 135] on select "Please Select I need help with my user account I can't log in to my user accoun…" at bounding box center [237, 135] width 65 height 6
select select "I was not verified as a user"
click at [205, 132] on select "Please Select I need help with my user account I can't log in to my user accoun…" at bounding box center [237, 135] width 65 height 6
click at [234, 171] on textarea "Below, please describe your question or issue in as much detail as possible so …" at bounding box center [273, 186] width 137 height 40
click at [251, 176] on textarea "Below, please describe your question or issue in as much detail as possible so …" at bounding box center [273, 186] width 137 height 40
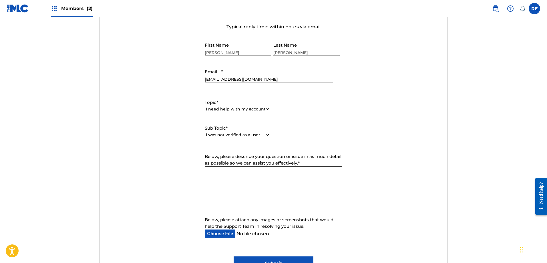
paste textarea "Dear MLC Team, My name is (X), and I'm contacting you via this email attaching …"
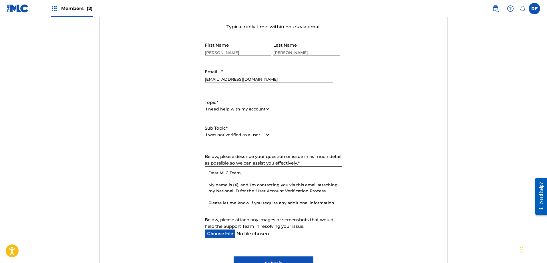
scroll to position [17, 0]
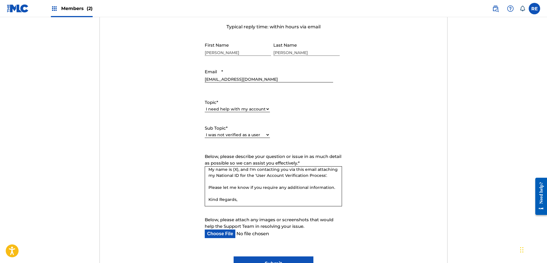
click at [237, 168] on textarea "Dear MLC Team, My name is (X), and I'm contacting you via this email attaching …" at bounding box center [273, 186] width 137 height 40
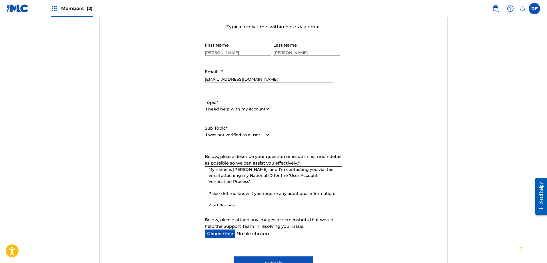
scroll to position [16, 0]
click at [241, 169] on textarea "Dear MLC Team, My name is [PERSON_NAME], and I'm contacting you via this email …" at bounding box center [273, 186] width 137 height 40
click at [261, 168] on textarea "Dear MLC Team, My name is [PERSON_NAME], and I'm contacting you via this email …" at bounding box center [273, 186] width 137 height 40
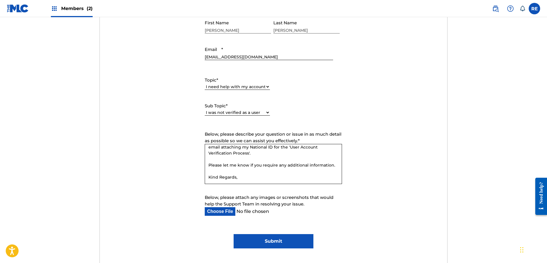
scroll to position [250, 0]
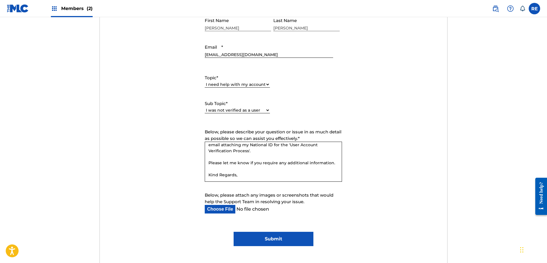
type textarea "Dear MLC Team, My name is [PERSON_NAME], and I'm contacting you via this email …"
click at [404, 118] on form "Submit a request Typical reply time: within hours via email First Name [PERSON_…" at bounding box center [273, 113] width 347 height 265
click at [227, 206] on input "Below, please attach any images or screenshots that would help the Support Team…" at bounding box center [269, 209] width 128 height 9
click at [239, 209] on input "Below, please attach any images or screenshots that would help the Support Team…" at bounding box center [269, 209] width 128 height 9
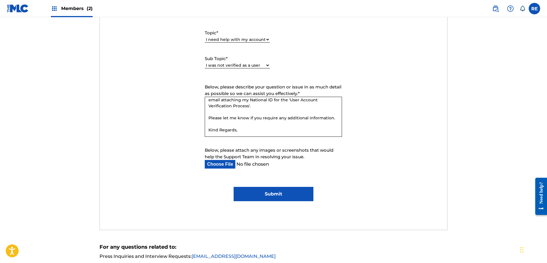
scroll to position [305, 0]
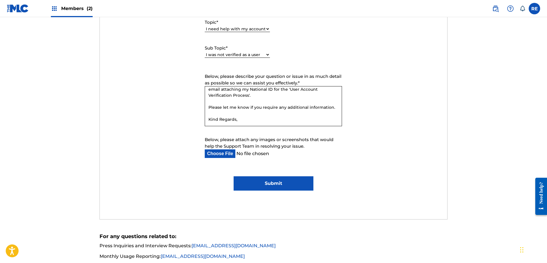
click at [252, 211] on div "Submit a request Typical reply time: within hours via email First Name [PERSON_…" at bounding box center [273, 67] width 347 height 303
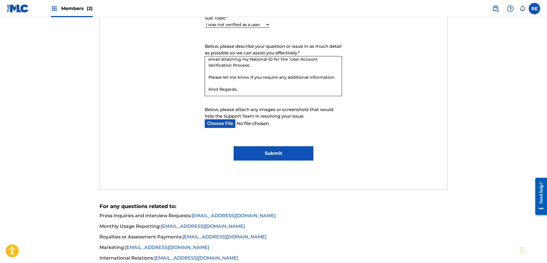
scroll to position [367, 0]
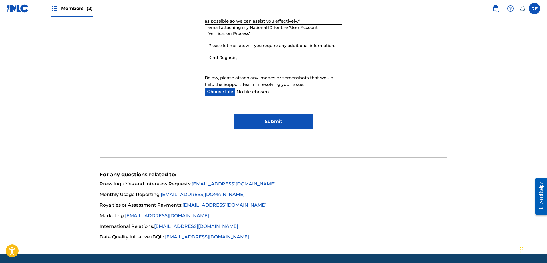
click at [236, 92] on input "Below, please attach any images or screenshots that would help the Support Team…" at bounding box center [269, 92] width 128 height 9
type input "C:\fakepath\DNI [PERSON_NAME].pdf"
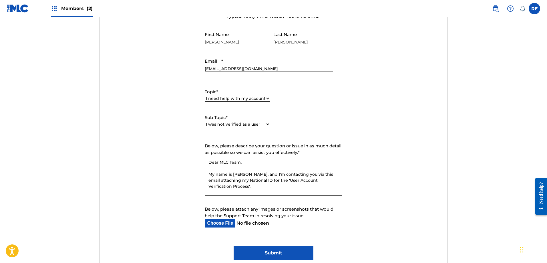
scroll to position [214, 0]
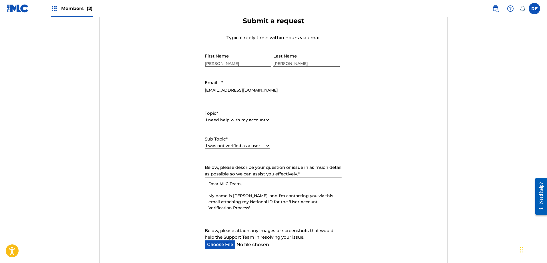
click at [252, 144] on select "Please Select I need help with my user account I can't log in to my user accoun…" at bounding box center [237, 146] width 65 height 6
click at [386, 131] on form "Submit a request Typical reply time: within hours via email First Name [PERSON_…" at bounding box center [273, 149] width 347 height 265
click at [250, 145] on select "Please Select I need help with my user account I can't log in to my user accoun…" at bounding box center [237, 146] width 65 height 6
click at [205, 143] on select "Please Select I need help with my user account I can't log in to my user accoun…" at bounding box center [237, 146] width 65 height 6
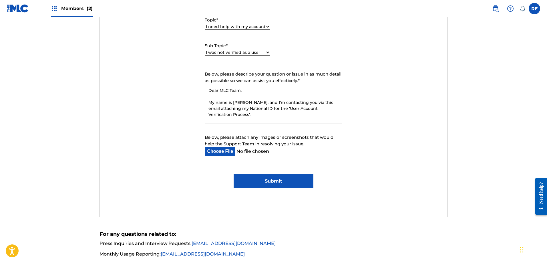
scroll to position [349, 0]
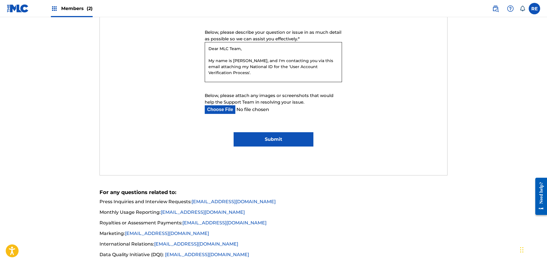
click at [274, 137] on input "Submit" at bounding box center [274, 139] width 80 height 14
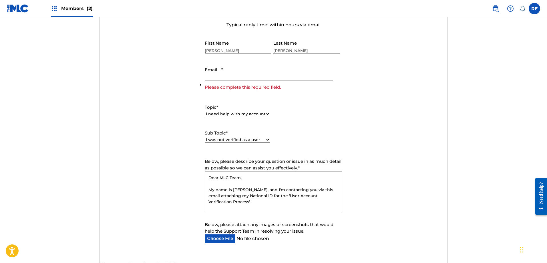
scroll to position [225, 0]
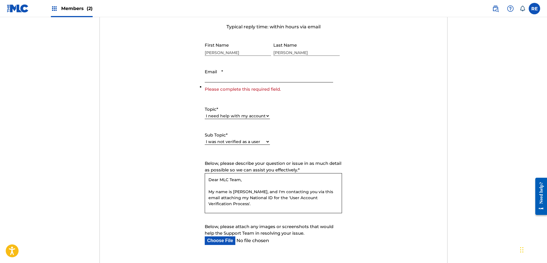
click at [247, 80] on input "Email *" at bounding box center [269, 74] width 128 height 16
type input "[EMAIL_ADDRESS][DOMAIN_NAME]"
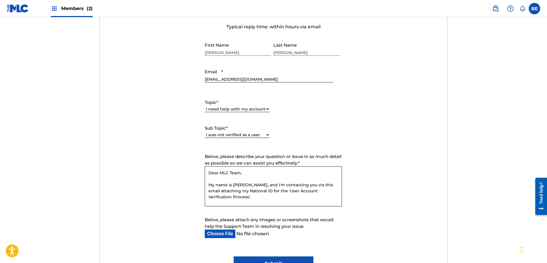
click at [393, 140] on form "Submit a request Typical reply time: within hours via email First Name [PERSON_…" at bounding box center [273, 138] width 347 height 265
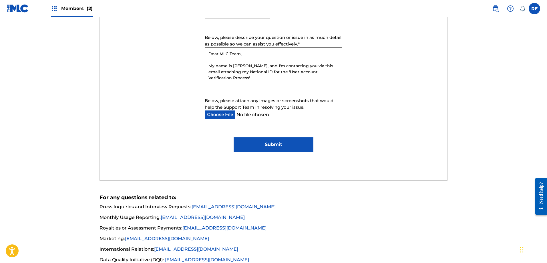
scroll to position [345, 0]
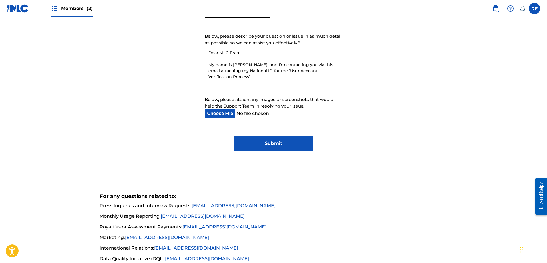
click at [304, 141] on input "Submit" at bounding box center [274, 143] width 80 height 14
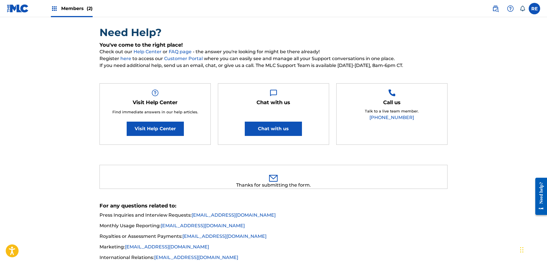
scroll to position [45, 0]
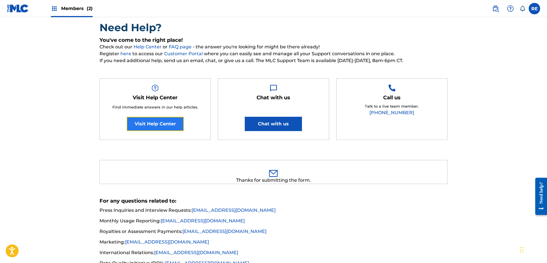
click at [166, 117] on link "Visit Help Center" at bounding box center [155, 124] width 57 height 14
